Goal: Task Accomplishment & Management: Use online tool/utility

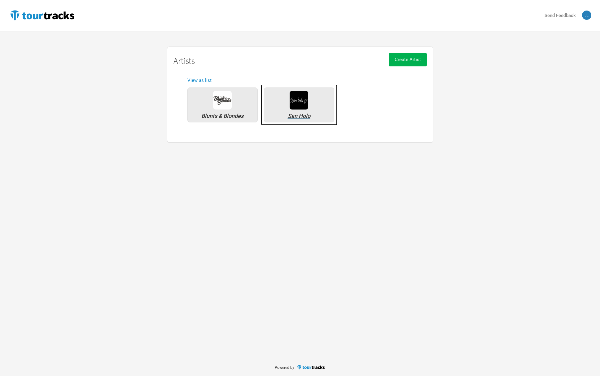
click at [316, 107] on div "San Holo" at bounding box center [299, 104] width 70 height 35
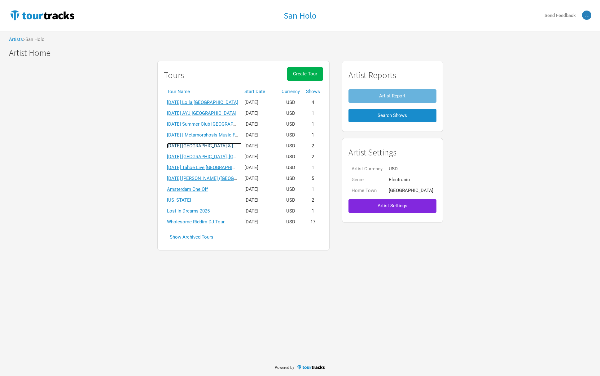
click at [207, 145] on link "[DATE] [GEOGRAPHIC_DATA] & [GEOGRAPHIC_DATA]" at bounding box center [222, 146] width 110 height 6
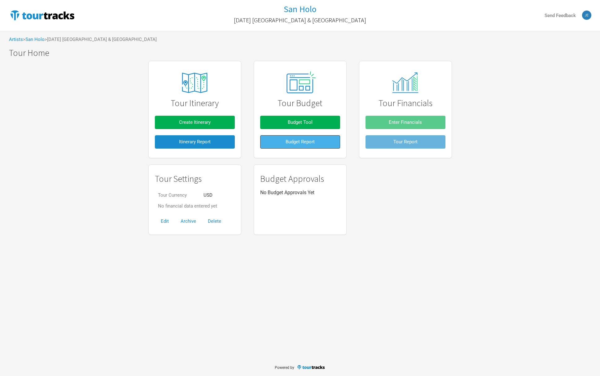
click at [302, 143] on span "Budget Report" at bounding box center [300, 142] width 29 height 6
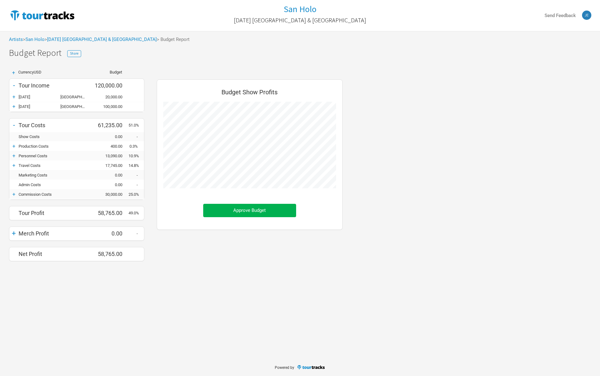
scroll to position [191, 198]
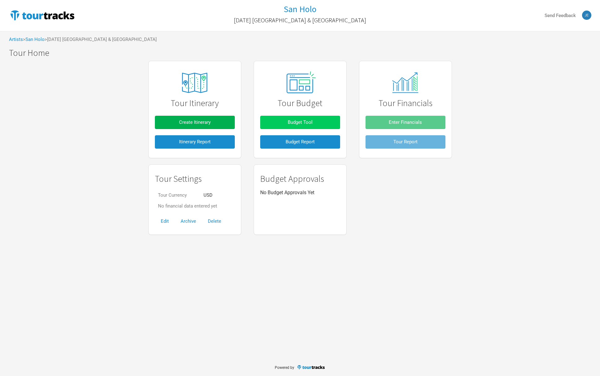
click at [301, 122] on span "Budget Tool" at bounding box center [300, 122] width 25 height 6
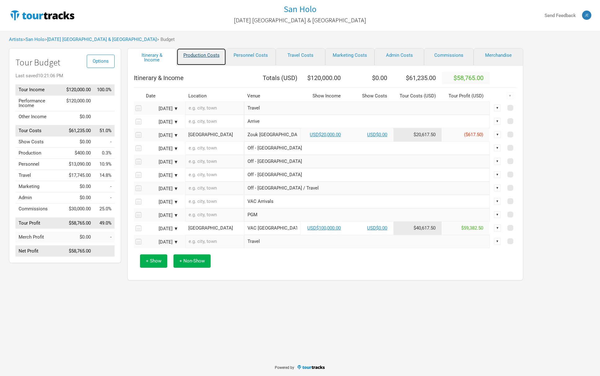
click at [187, 59] on link "Production Costs" at bounding box center [202, 56] width 50 height 17
select select "Show Days"
select select "Shows"
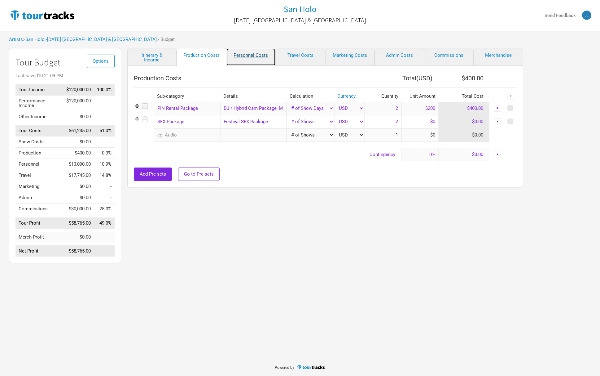
click at [262, 54] on link "Personnel Costs" at bounding box center [251, 57] width 50 height 18
select select "Shows"
select select "Total Days"
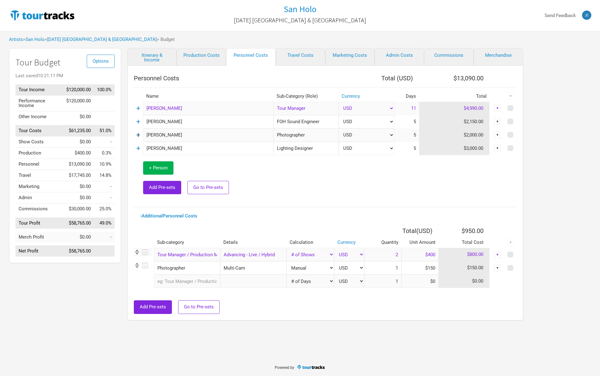
click at [139, 136] on link "+" at bounding box center [138, 135] width 4 height 8
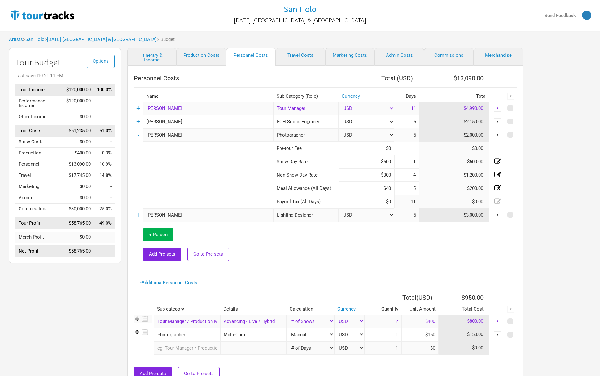
select select "Show Days"
select select "Shows"
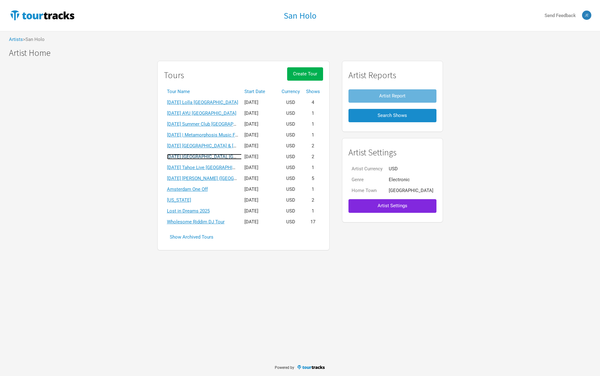
click at [225, 154] on link "[DATE] [GEOGRAPHIC_DATA], [GEOGRAPHIC_DATA]" at bounding box center [220, 157] width 107 height 6
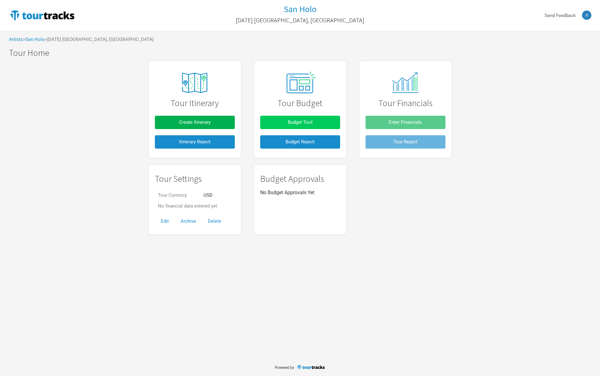
click at [304, 124] on span "Budget Tool" at bounding box center [300, 122] width 25 height 6
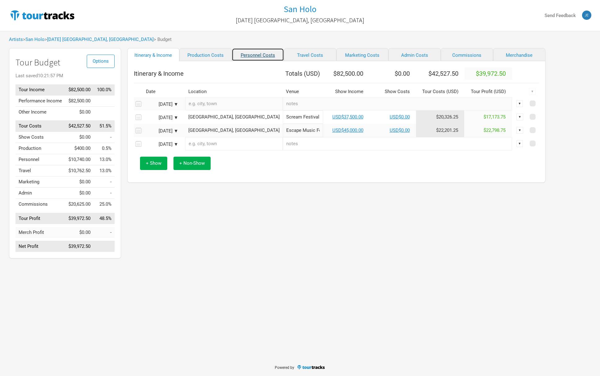
click at [242, 53] on link "Personnel Costs" at bounding box center [258, 54] width 52 height 13
select select "Shows"
select select "Total Days"
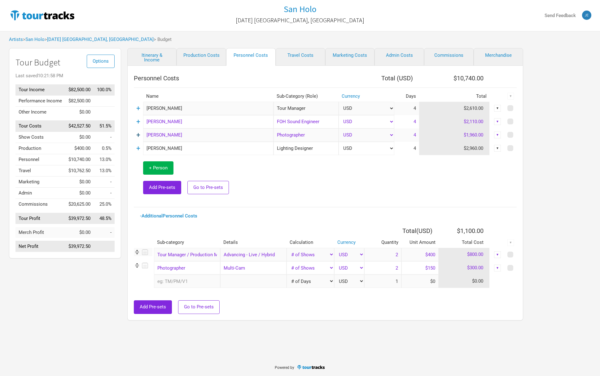
click at [139, 135] on link "+" at bounding box center [138, 135] width 4 height 8
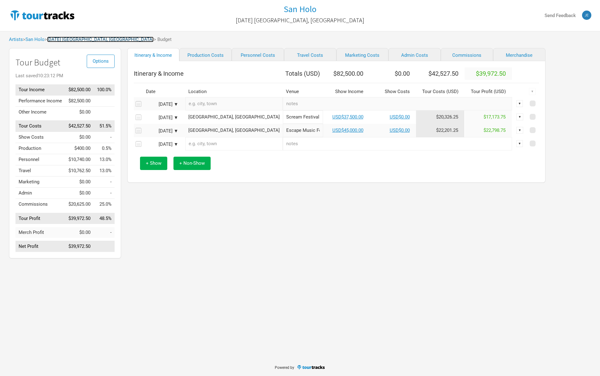
click at [103, 37] on link "[DATE] [GEOGRAPHIC_DATA], [GEOGRAPHIC_DATA]" at bounding box center [100, 40] width 107 height 6
